Goal: Check status: Check status

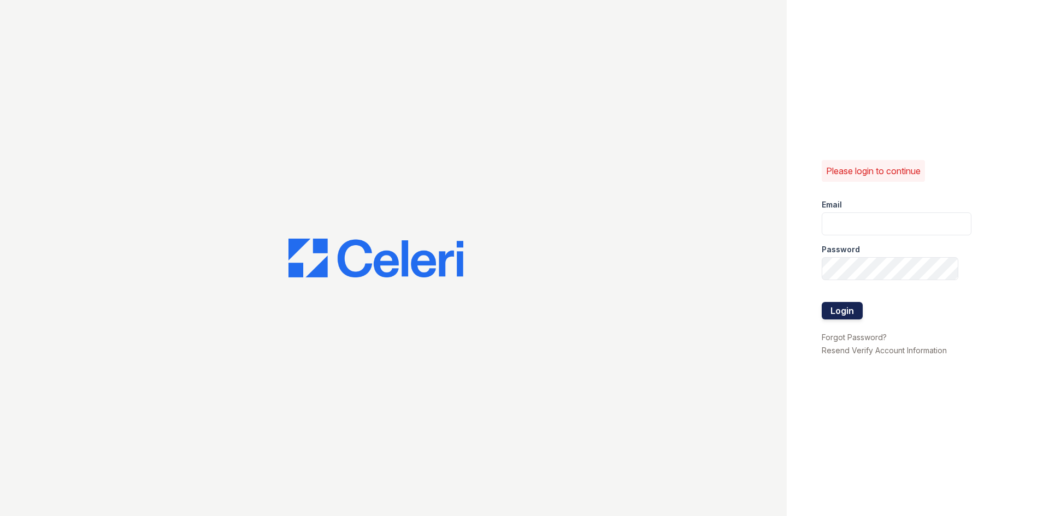
type input "ryan1@cafmanagement.com"
click at [839, 311] on button "Login" at bounding box center [841, 310] width 41 height 17
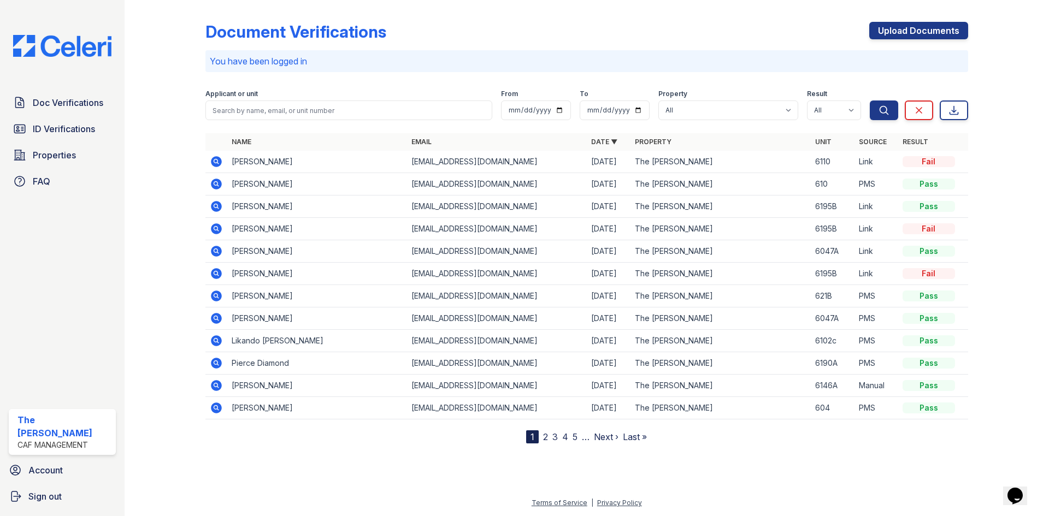
click at [217, 159] on icon at bounding box center [216, 161] width 13 height 13
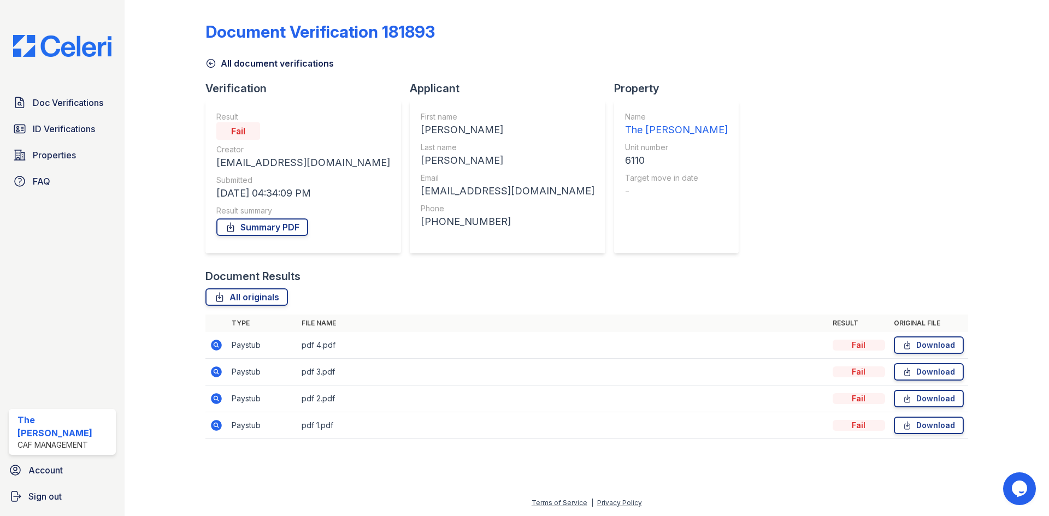
click at [215, 344] on icon at bounding box center [215, 344] width 3 height 3
click at [64, 104] on span "Doc Verifications" at bounding box center [68, 102] width 70 height 13
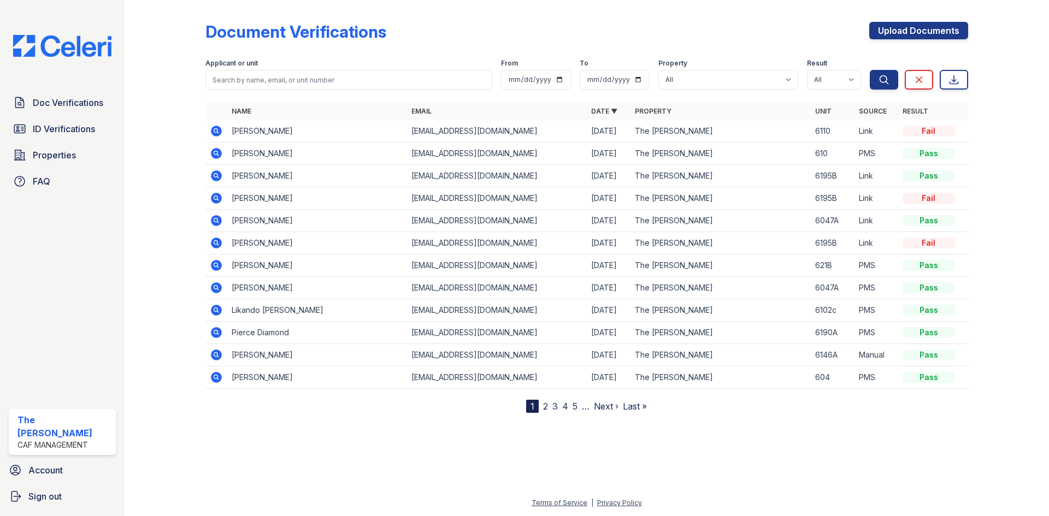
click at [548, 404] on nav "1 2 3 4 5 … Next › Last »" at bounding box center [586, 406] width 121 height 13
click at [547, 409] on link "2" at bounding box center [545, 406] width 5 height 11
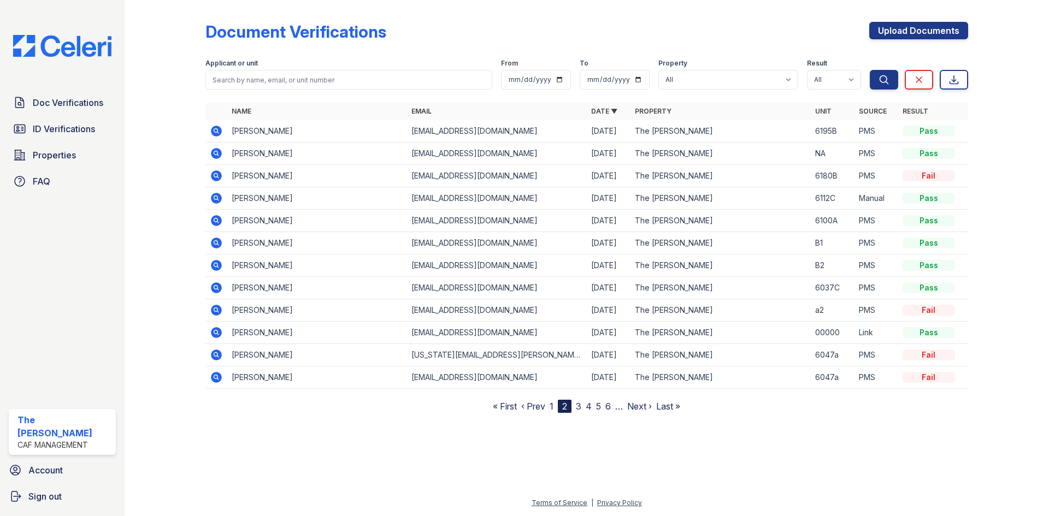
click at [579, 408] on link "3" at bounding box center [578, 406] width 5 height 11
click at [583, 409] on link "4" at bounding box center [584, 406] width 6 height 11
